Goal: Task Accomplishment & Management: Complete application form

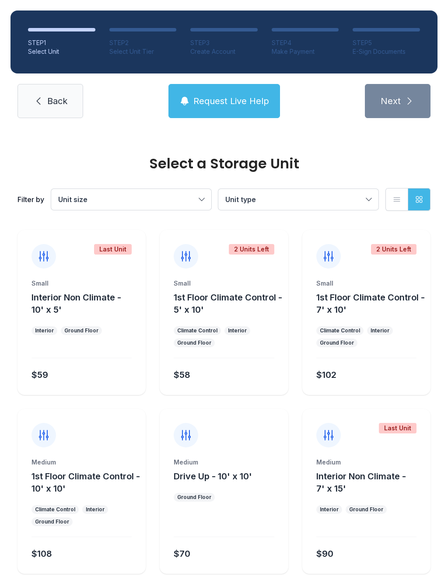
click at [203, 204] on button "Unit size" at bounding box center [131, 199] width 160 height 21
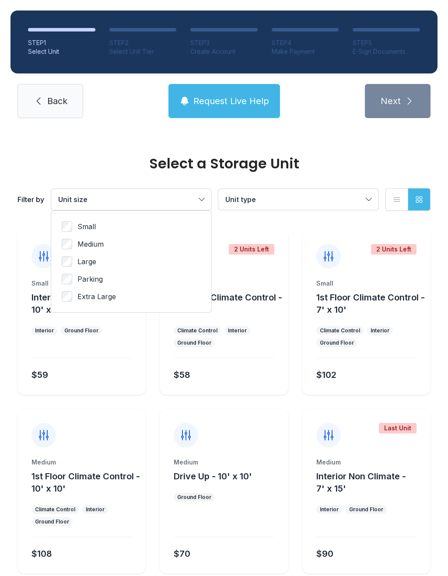
click at [365, 199] on button "Unit type" at bounding box center [298, 199] width 160 height 21
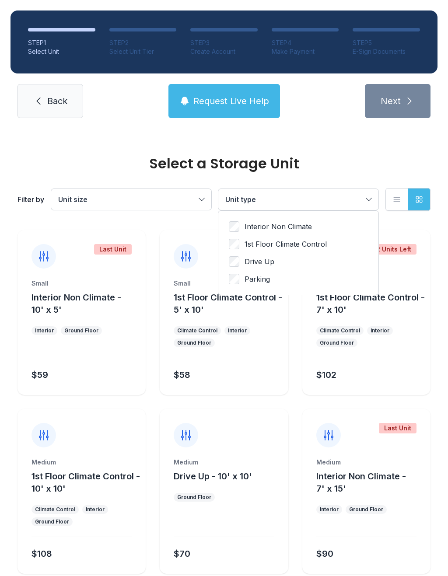
click at [247, 240] on span "1st Floor Climate Control" at bounding box center [286, 244] width 82 height 11
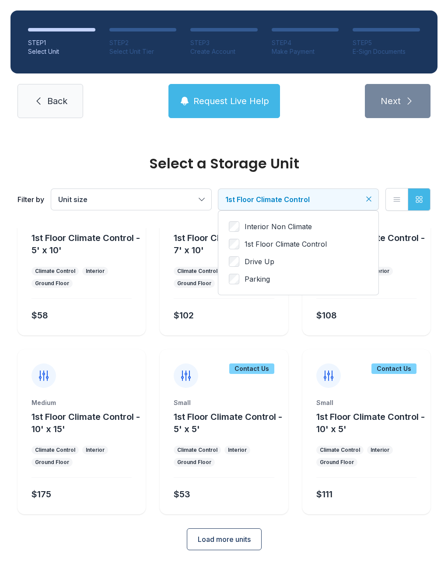
scroll to position [47, 0]
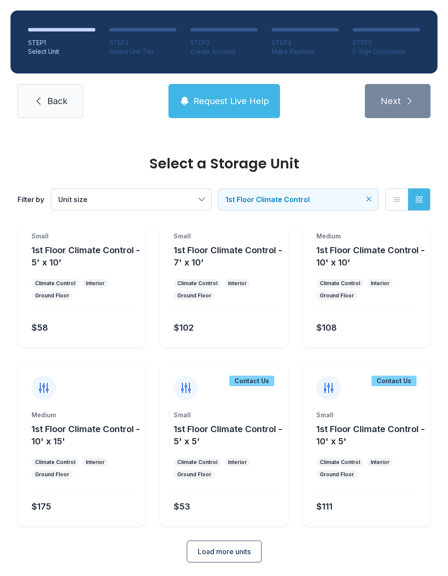
click at [221, 552] on span "Load more units" at bounding box center [224, 552] width 53 height 11
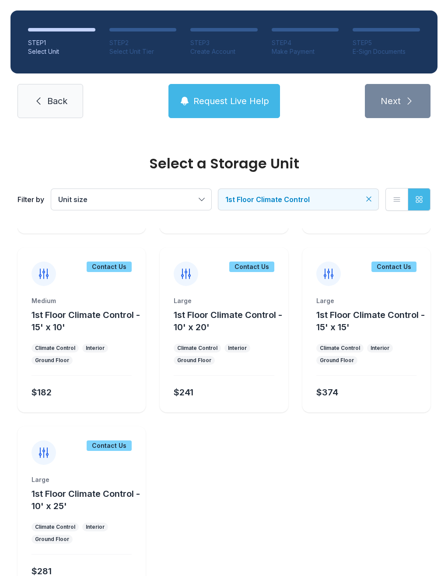
scroll to position [338, 0]
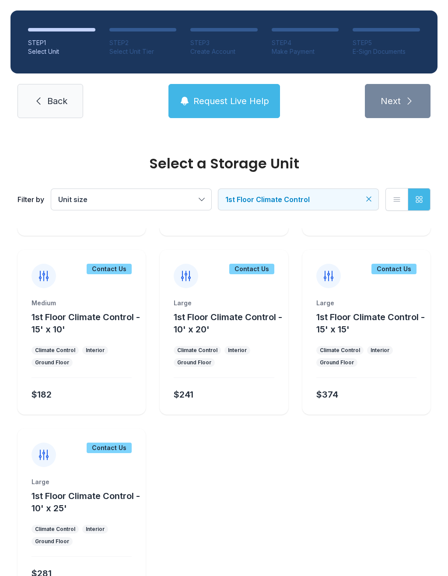
click at [205, 288] on div "Contact Us" at bounding box center [224, 269] width 128 height 39
click at [193, 397] on div "$241" at bounding box center [184, 395] width 20 height 12
click at [199, 369] on div "Large 1st Floor Climate Control - 10' x 20' Climate Control Interior Ground Flo…" at bounding box center [224, 357] width 128 height 116
click at [192, 396] on div "$241" at bounding box center [184, 395] width 20 height 12
click at [191, 393] on div "$241" at bounding box center [184, 395] width 20 height 12
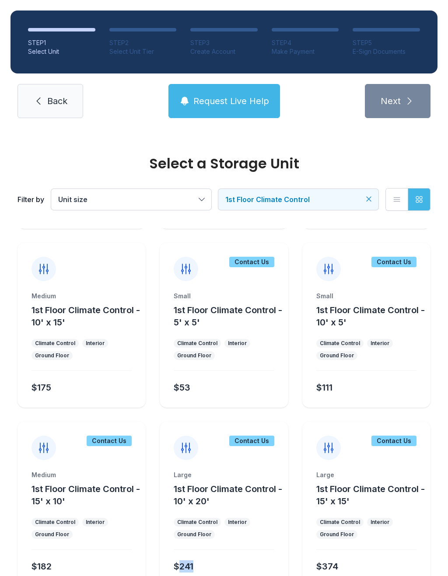
scroll to position [164, 0]
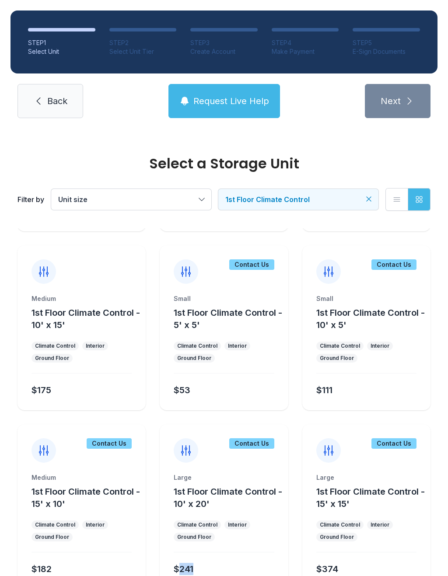
click at [56, 385] on div "$175" at bounding box center [80, 389] width 104 height 16
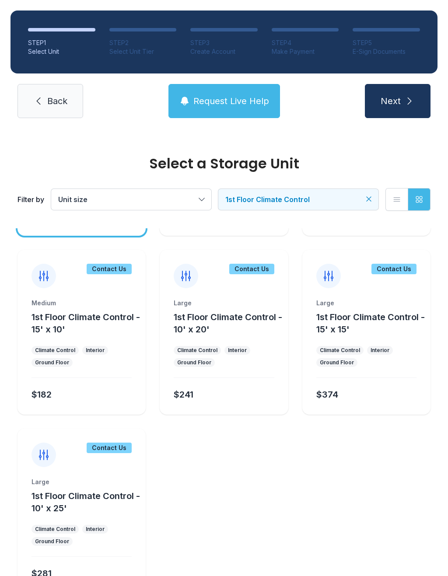
scroll to position [336, 0]
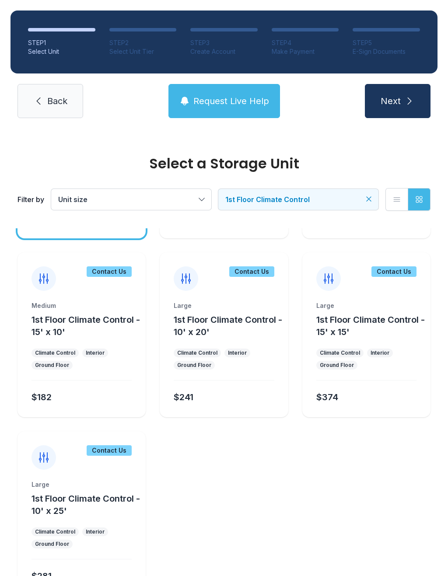
click at [214, 393] on div "$241" at bounding box center [222, 396] width 104 height 16
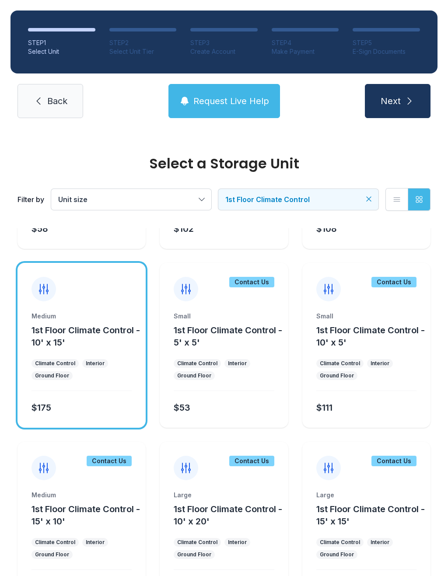
scroll to position [123, 0]
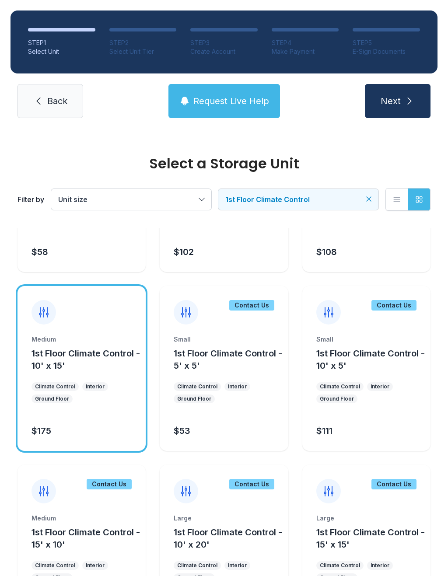
click at [389, 100] on span "Next" at bounding box center [391, 101] width 20 height 12
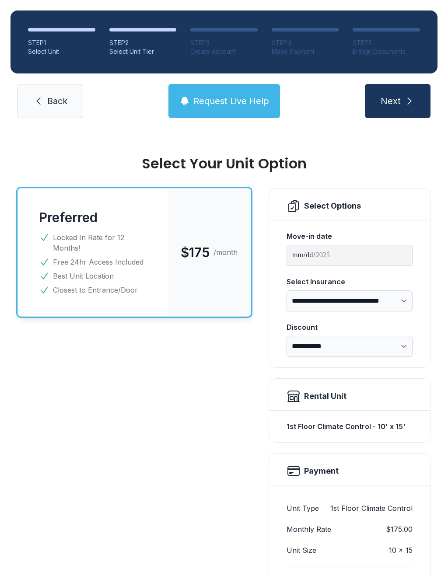
click at [398, 309] on select "**********" at bounding box center [350, 301] width 126 height 21
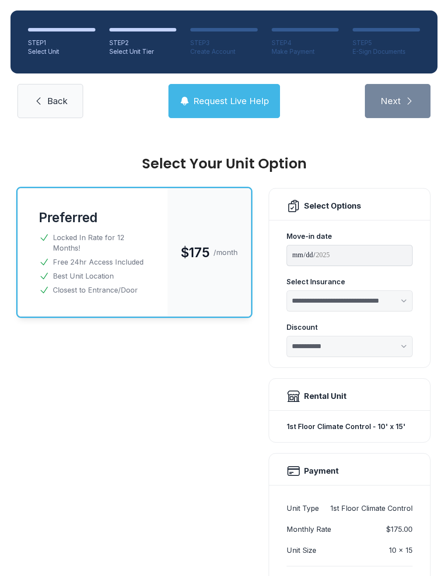
select select "****"
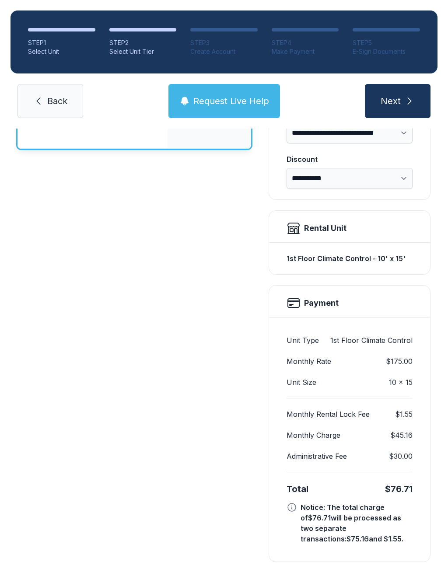
scroll to position [168, 0]
click at [199, 419] on div "Preferred $175 /month Locked In Rate for 12 Months! Free 24hr Access Included B…" at bounding box center [135, 292] width 234 height 542
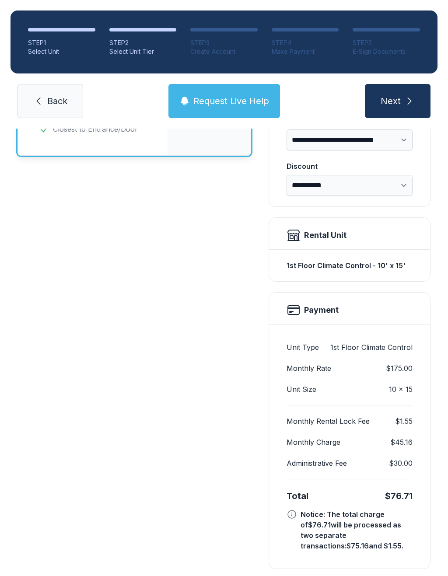
scroll to position [161, 0]
click at [398, 92] on button "Next" at bounding box center [398, 101] width 66 height 34
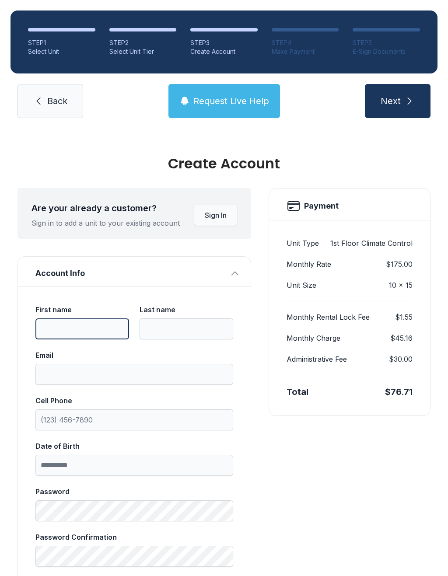
click at [69, 322] on input "First name" at bounding box center [82, 329] width 94 height 21
type input "*******"
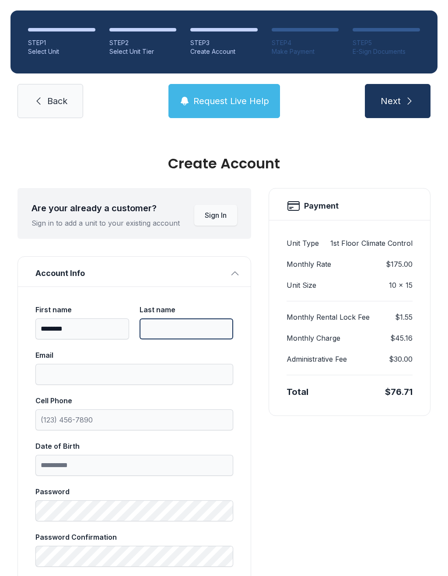
click at [161, 323] on input "Last name" at bounding box center [187, 329] width 94 height 21
type input "*****"
click at [105, 362] on label "Email" at bounding box center [134, 367] width 198 height 35
click at [105, 364] on input "Email" at bounding box center [134, 374] width 198 height 21
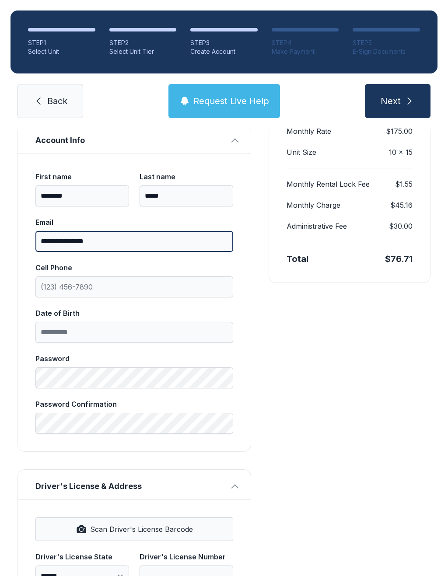
scroll to position [141, 0]
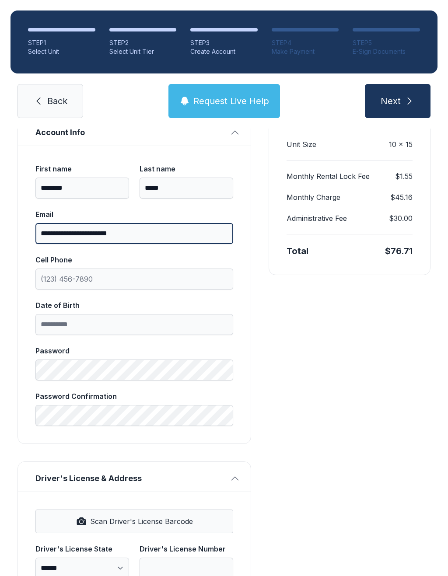
type input "**********"
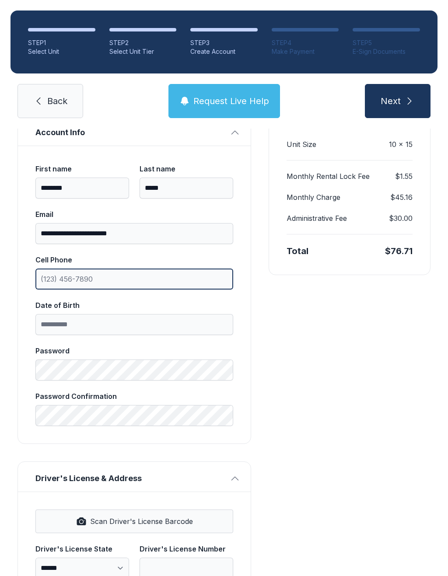
click at [190, 274] on input "Cell Phone" at bounding box center [134, 279] width 198 height 21
type input "[PHONE_NUMBER]"
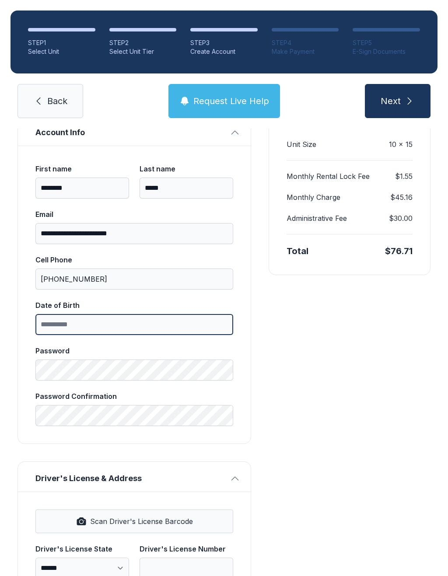
click at [183, 317] on input "Date of Birth" at bounding box center [134, 324] width 198 height 21
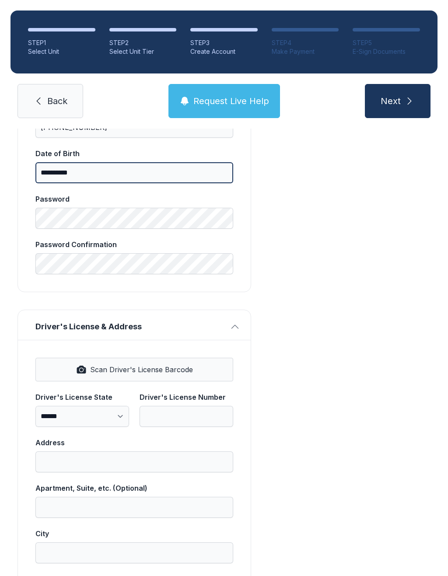
scroll to position [294, 0]
type input "**********"
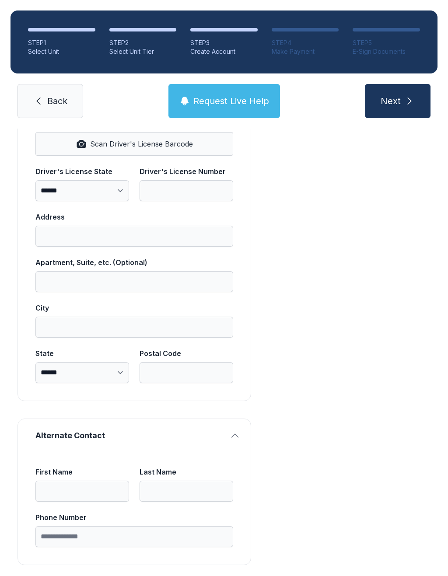
scroll to position [520, 0]
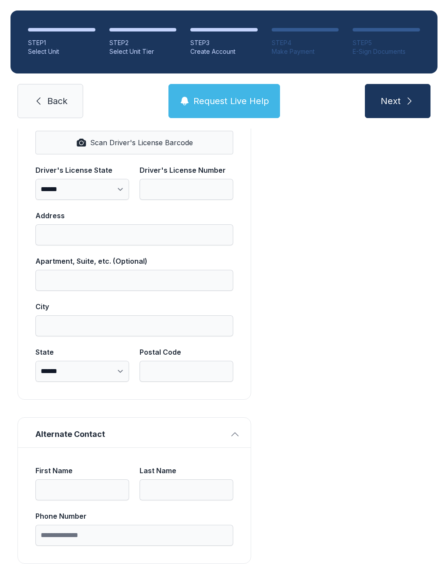
click at [141, 145] on button "Scan Driver's License Barcode" at bounding box center [134, 143] width 198 height 24
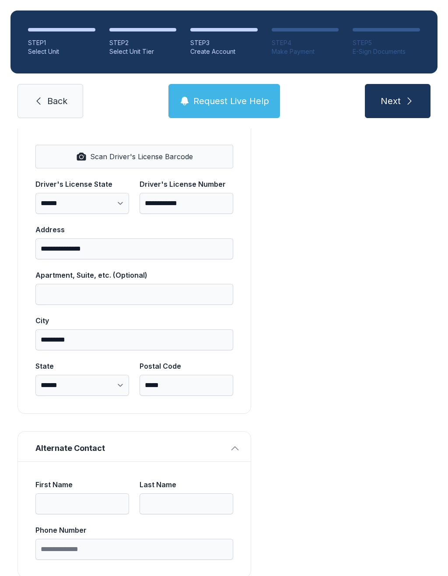
select select "**"
type input "**********"
type input "*********"
select select "**"
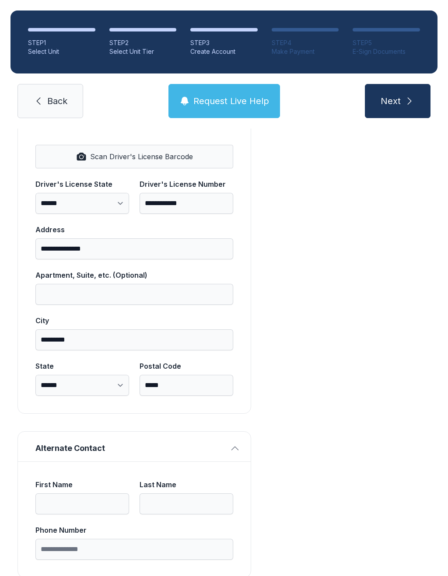
type input "*****"
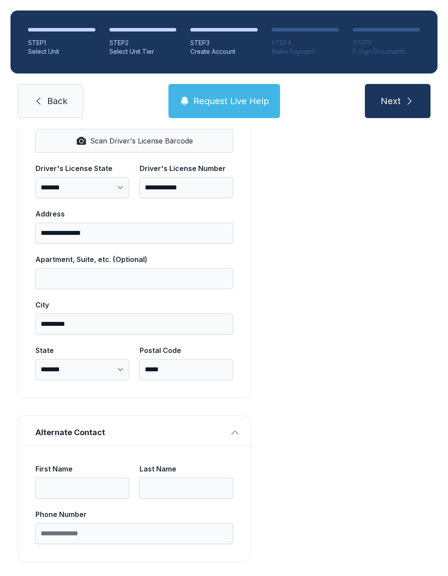
scroll to position [521, 0]
click at [410, 107] on button "Next" at bounding box center [398, 101] width 66 height 34
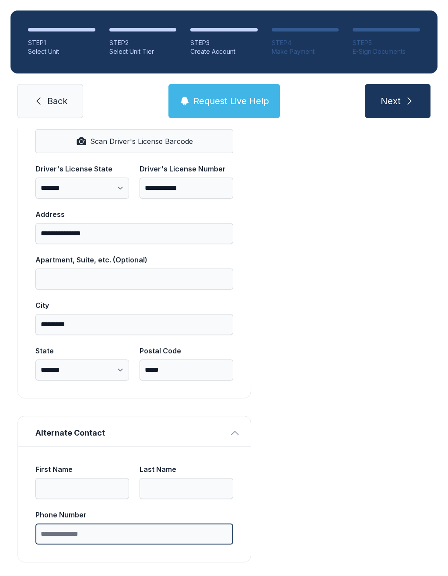
type input "*"
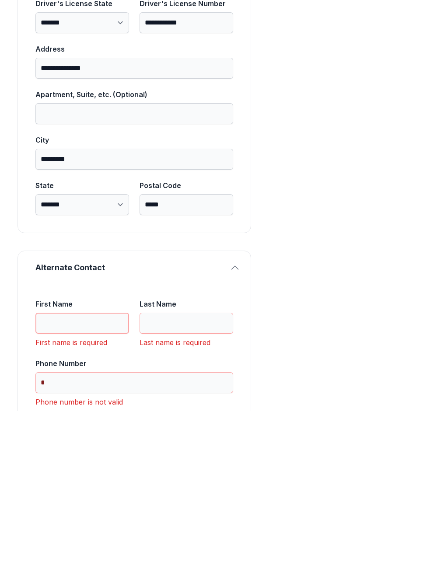
click at [89, 478] on input "First Name" at bounding box center [82, 488] width 94 height 21
type input "*******"
click at [187, 478] on input "Last Name" at bounding box center [187, 488] width 94 height 21
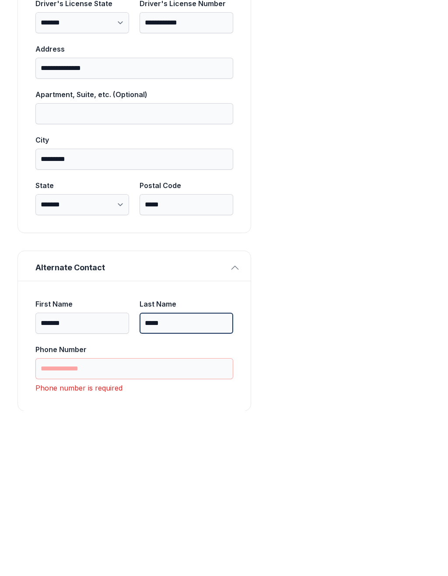
type input "*****"
click at [174, 524] on input "Phone Number" at bounding box center [134, 534] width 198 height 21
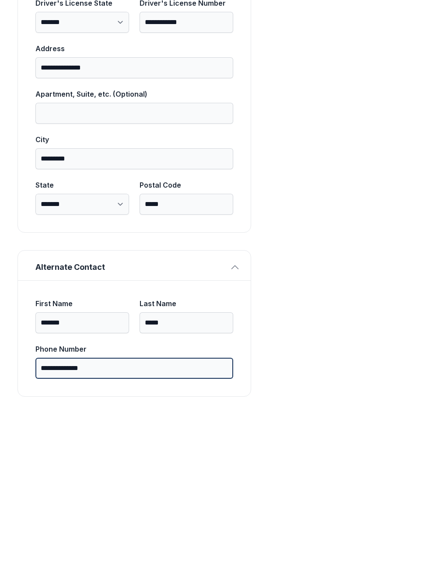
scroll to position [521, 0]
type input "**********"
click at [397, 84] on button "Next" at bounding box center [398, 101] width 66 height 34
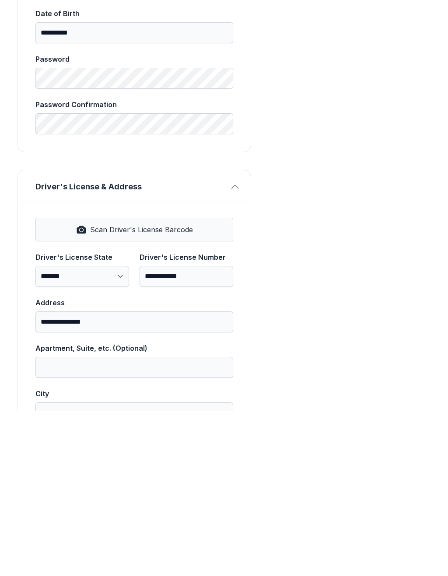
scroll to position [121, 0]
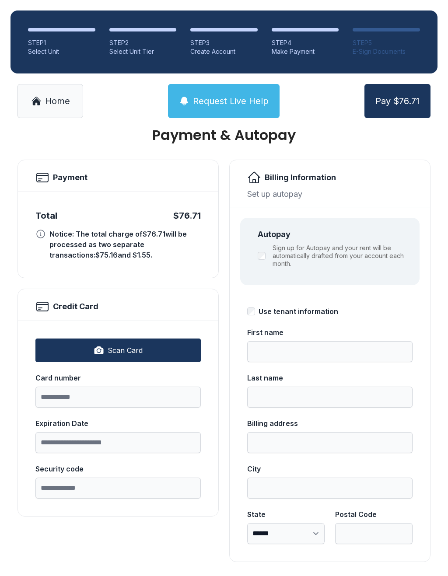
scroll to position [28, 0]
click at [66, 96] on span "Home" at bounding box center [57, 101] width 25 height 12
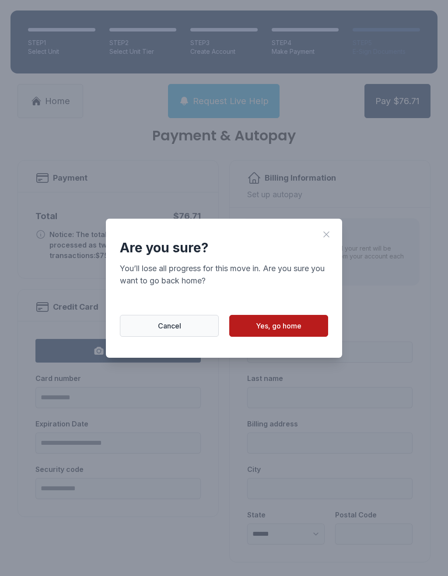
click at [270, 328] on span "Yes, go home" at bounding box center [279, 326] width 46 height 11
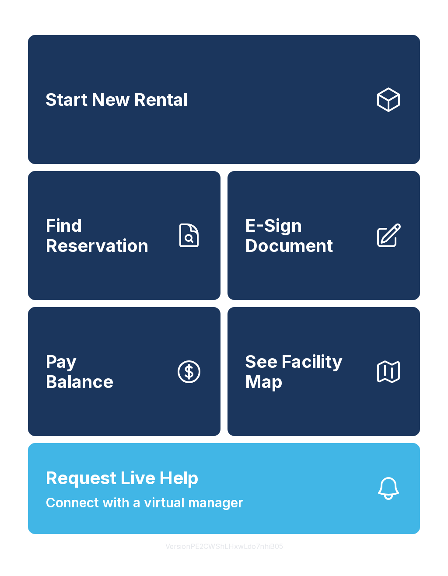
click at [388, 534] on button "Request Live Help Connect with a virtual manager" at bounding box center [224, 488] width 392 height 91
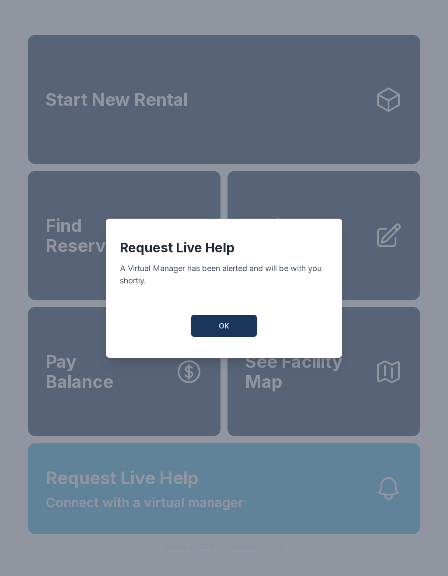
click at [214, 325] on button "OK" at bounding box center [224, 326] width 66 height 22
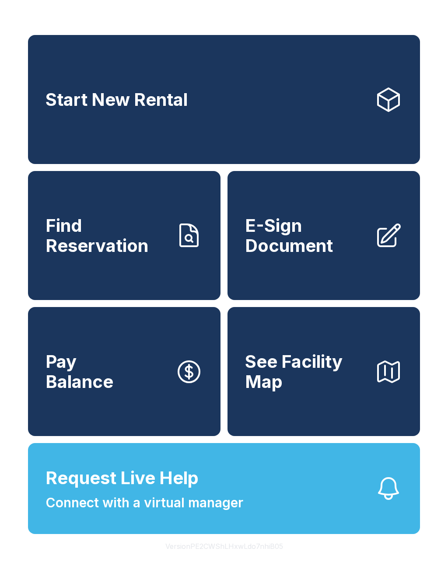
click at [418, 373] on button "See Facility Map" at bounding box center [324, 371] width 193 height 129
click at [177, 382] on icon at bounding box center [189, 372] width 28 height 28
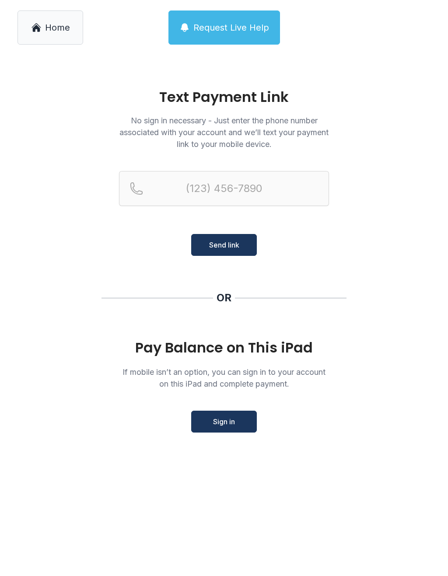
click at [189, 407] on div "Pay Balance on This iPad If mobile isn’t an option, you can sign in to your acc…" at bounding box center [224, 386] width 210 height 93
click at [195, 407] on div "Pay Balance on This iPad If mobile isn’t an option, you can sign in to your acc…" at bounding box center [224, 386] width 210 height 93
click at [217, 424] on span "Sign in" at bounding box center [224, 422] width 22 height 11
click at [82, 41] on link "Home" at bounding box center [51, 28] width 66 height 34
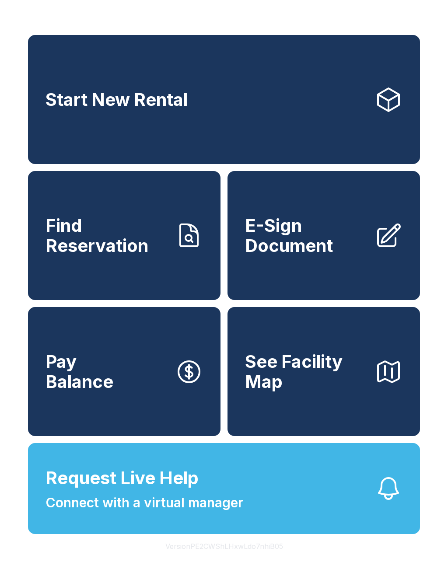
click at [151, 388] on link "Pay Balance" at bounding box center [124, 371] width 193 height 129
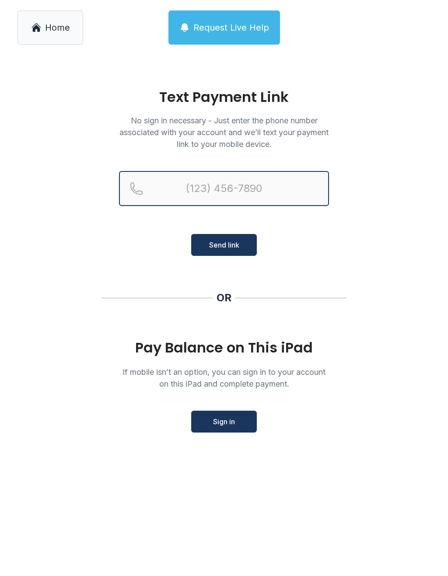
click at [235, 189] on input "Reservation phone number" at bounding box center [224, 188] width 210 height 35
type input "[PHONE_NUMBER]"
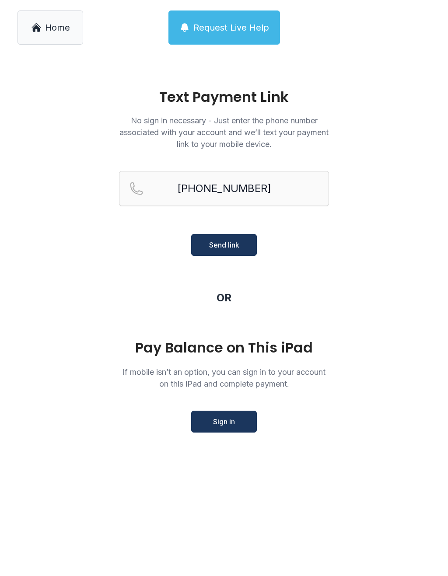
click at [222, 243] on span "Send link" at bounding box center [224, 245] width 30 height 11
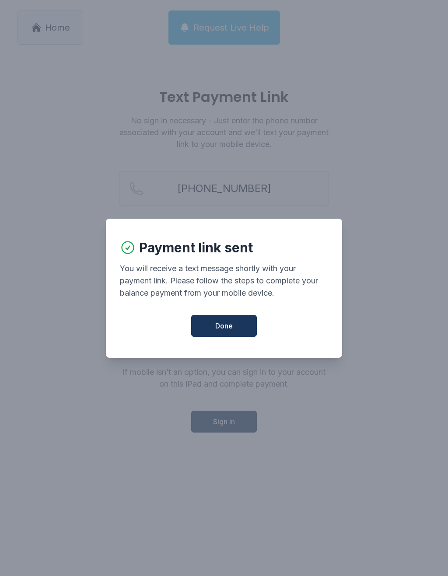
click at [227, 324] on button "Done" at bounding box center [224, 326] width 66 height 22
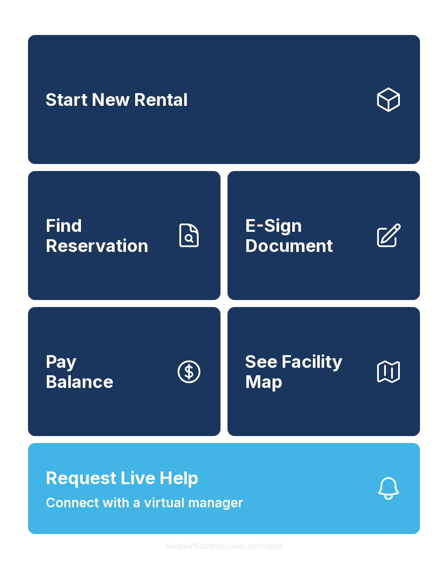
click at [138, 390] on link "Pay Balance" at bounding box center [124, 371] width 193 height 129
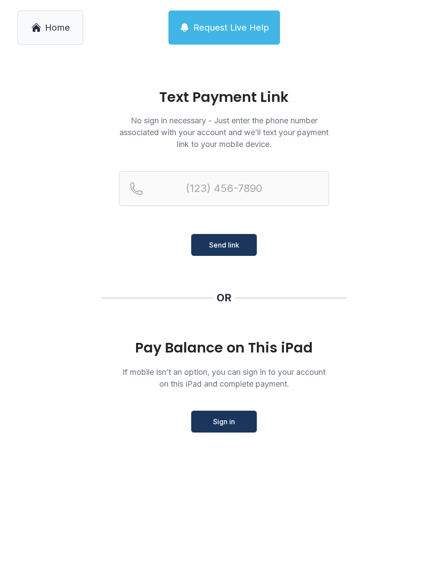
click at [61, 19] on link "Home" at bounding box center [51, 28] width 66 height 34
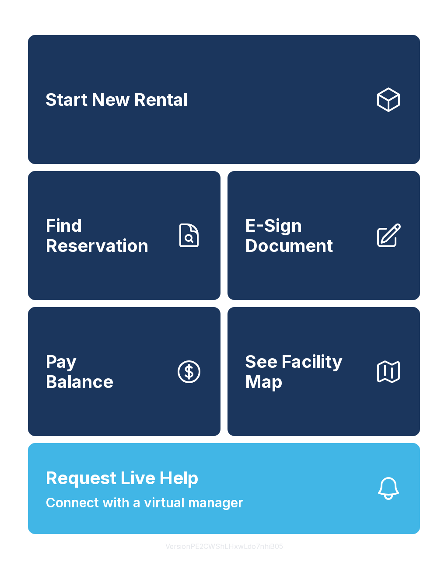
click at [141, 401] on link "Pay Balance" at bounding box center [124, 371] width 193 height 129
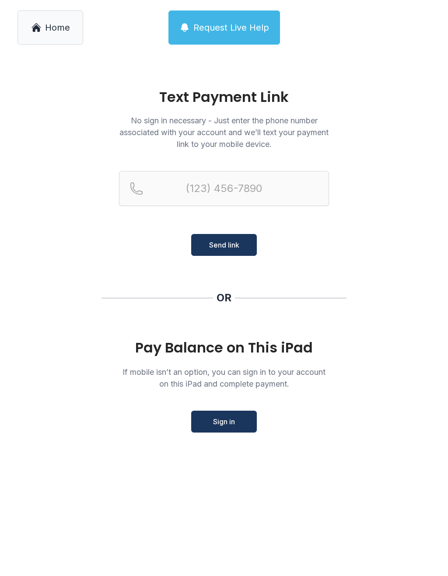
click at [227, 424] on span "Sign in" at bounding box center [224, 422] width 22 height 11
click at [61, 41] on link "Home" at bounding box center [51, 28] width 66 height 34
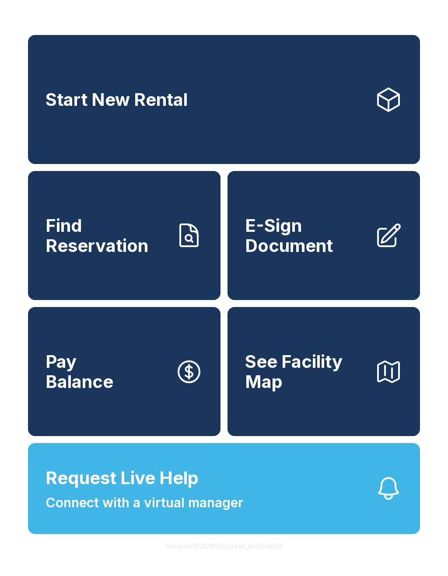
click at [333, 256] on span "E-Sign Document" at bounding box center [306, 236] width 123 height 40
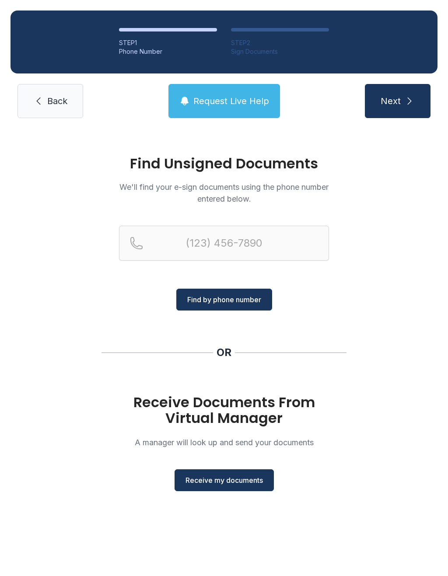
click at [213, 486] on button "Receive my documents" at bounding box center [224, 481] width 99 height 22
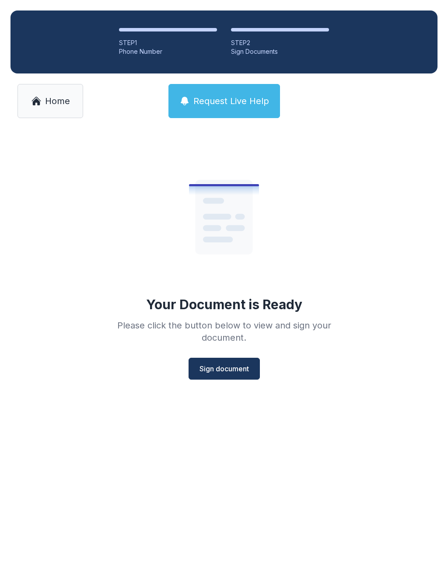
click at [224, 374] on span "Sign document" at bounding box center [224, 369] width 49 height 11
click at [233, 368] on span "Sign document" at bounding box center [224, 369] width 49 height 11
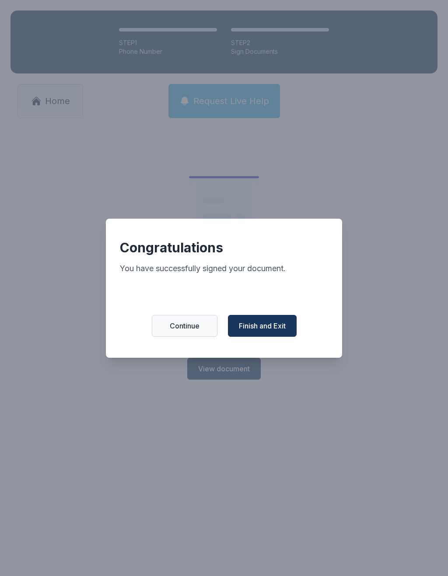
click at [267, 331] on span "Finish and Exit" at bounding box center [262, 326] width 47 height 11
